Goal: Find specific page/section: Find specific page/section

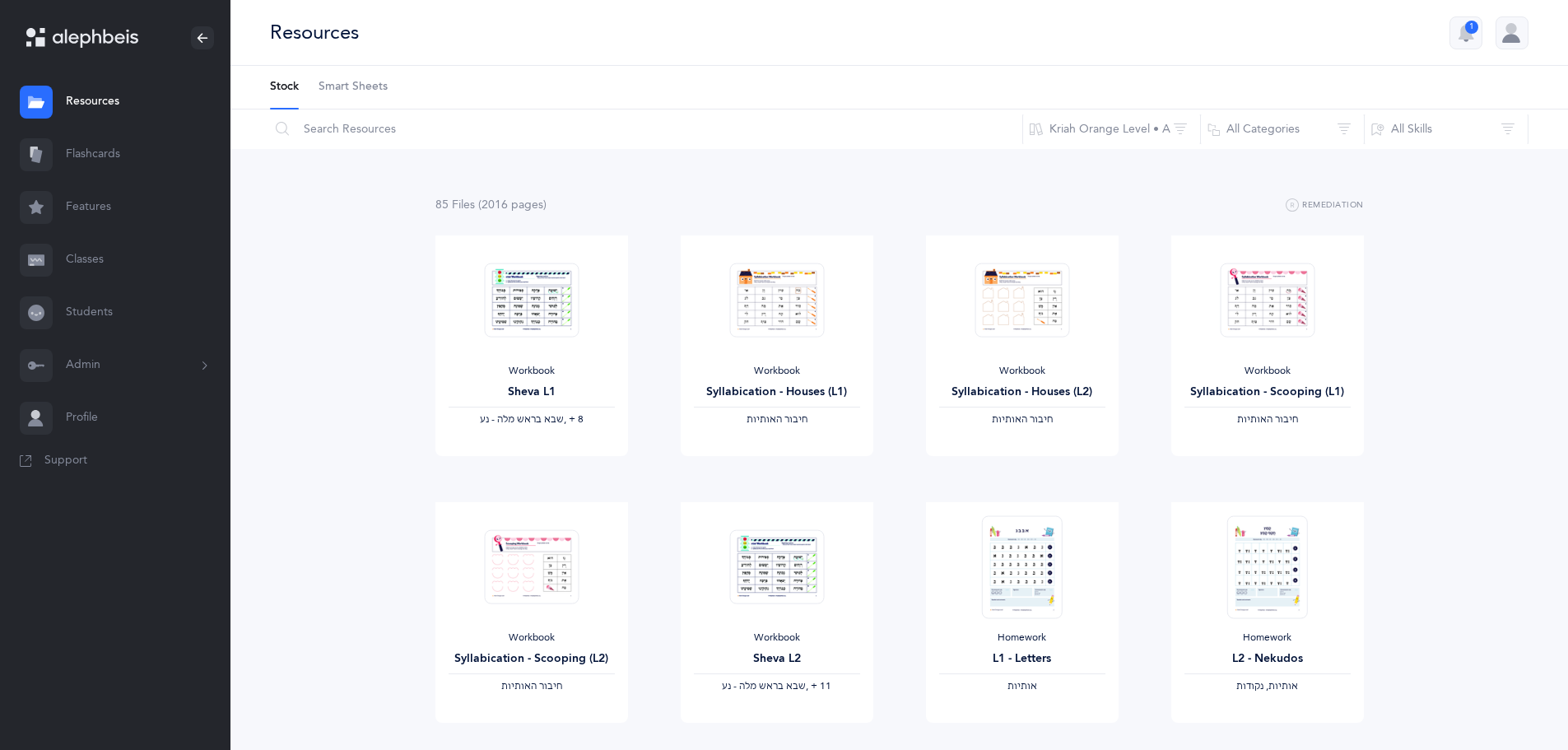
click at [80, 258] on link "Classes" at bounding box center [115, 260] width 231 height 53
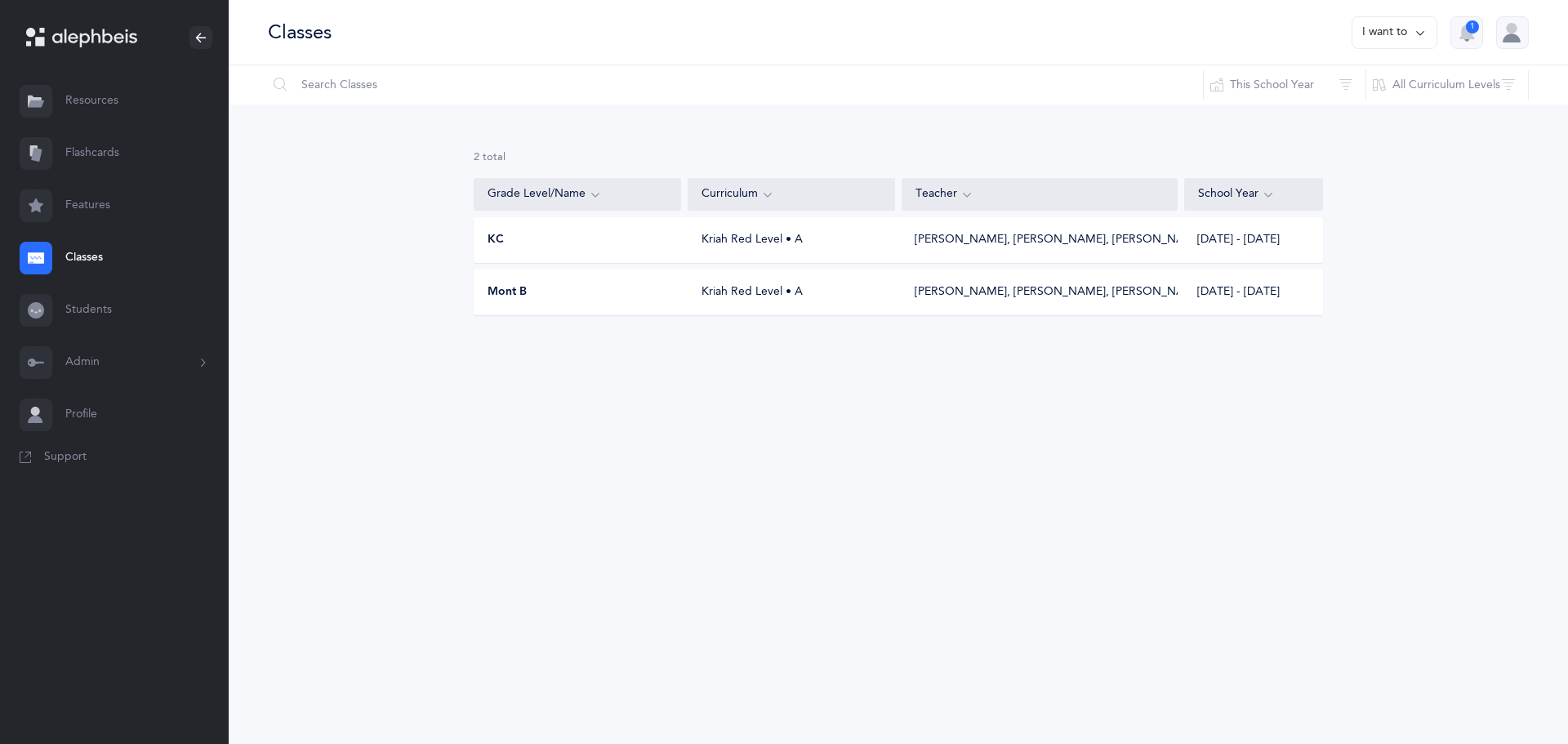
click at [951, 197] on div "Teacher" at bounding box center [1039, 194] width 248 height 18
click at [98, 44] on icon at bounding box center [95, 38] width 85 height 19
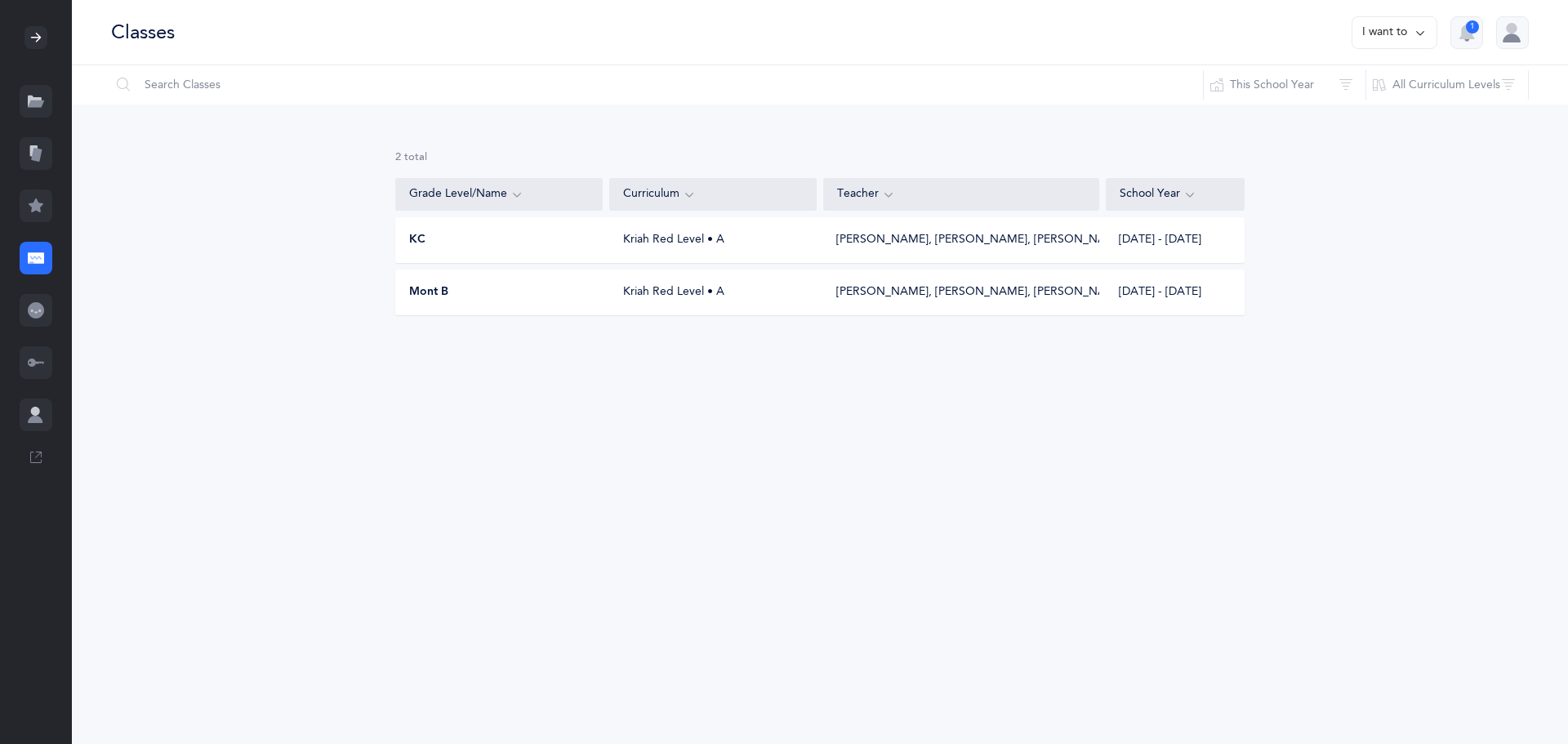
click at [139, 46] on div "Classes I want to 1" at bounding box center [820, 32] width 1496 height 65
click at [44, 256] on div at bounding box center [37, 259] width 33 height 33
click at [41, 100] on icon at bounding box center [36, 104] width 17 height 7
